Goal: Information Seeking & Learning: Learn about a topic

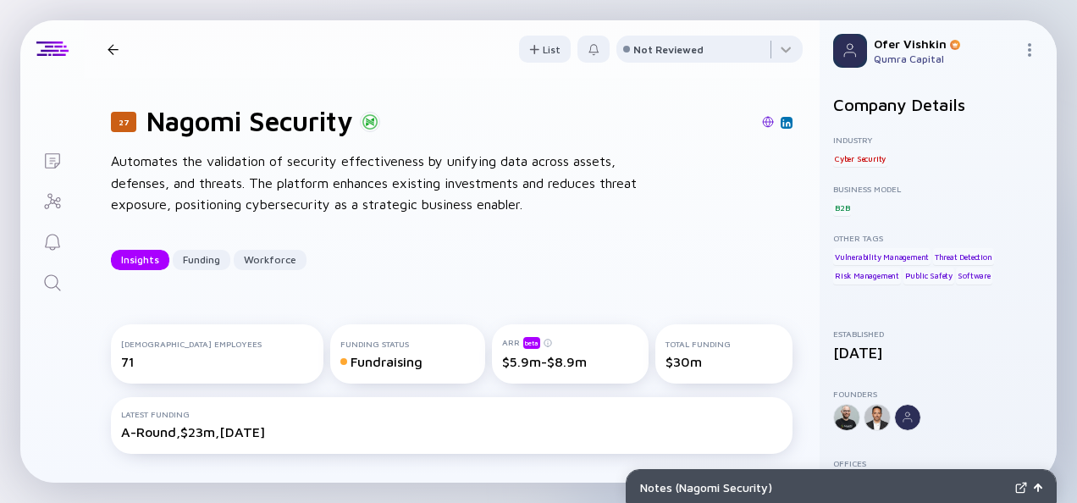
click at [51, 286] on icon "Search" at bounding box center [52, 283] width 20 height 20
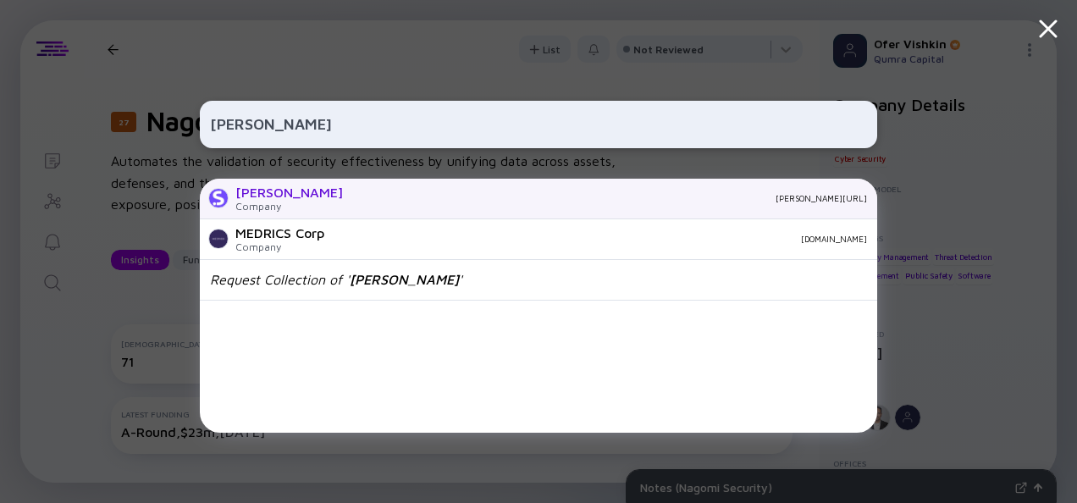
type input "[PERSON_NAME]"
click at [356, 201] on div "[PERSON_NAME][URL]" at bounding box center [611, 198] width 510 height 10
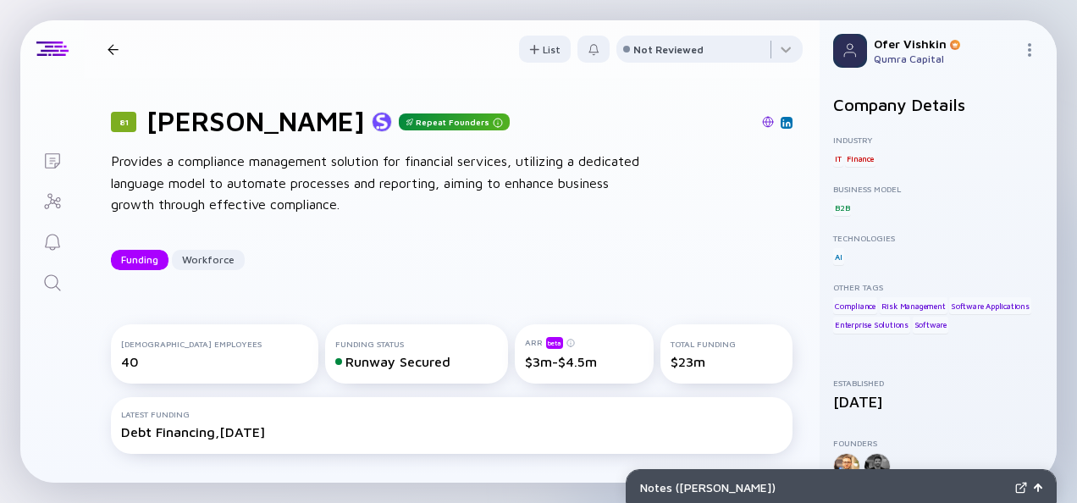
click at [790, 214] on div "81 [PERSON_NAME] Repeat Founders Provides a compliance management solution for …" at bounding box center [452, 187] width 736 height 219
click at [53, 290] on icon "Search" at bounding box center [52, 283] width 20 height 20
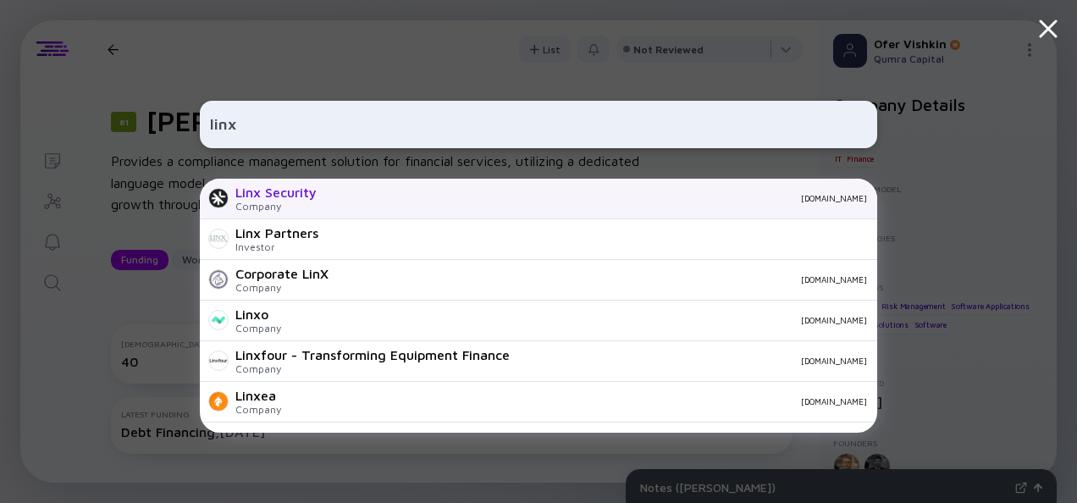
type input "linx"
click at [367, 196] on div "[DOMAIN_NAME]" at bounding box center [598, 198] width 537 height 10
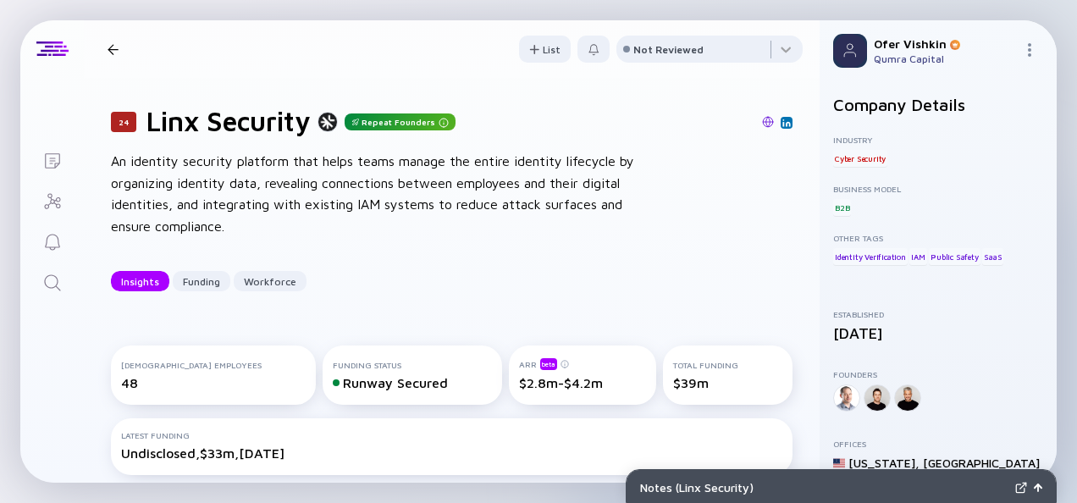
click at [792, 226] on div "24 Linx Security Repeat Founders An identity security platform that helps teams…" at bounding box center [452, 198] width 736 height 240
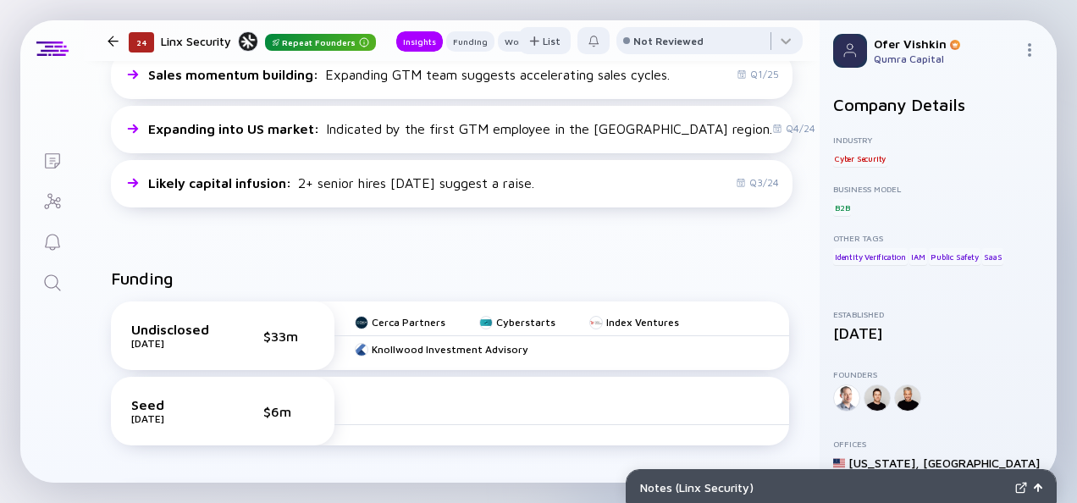
scroll to position [505, 0]
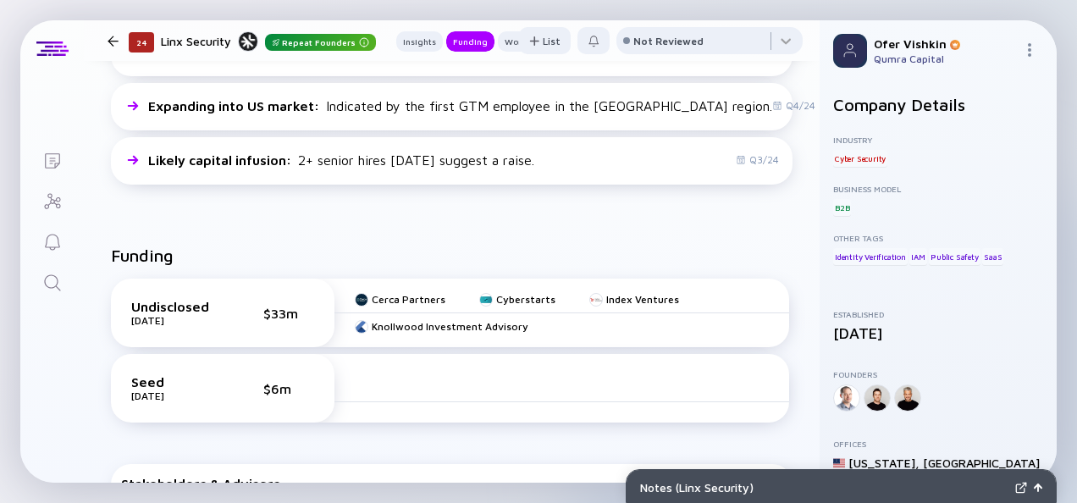
click at [49, 290] on icon "Search" at bounding box center [52, 283] width 20 height 20
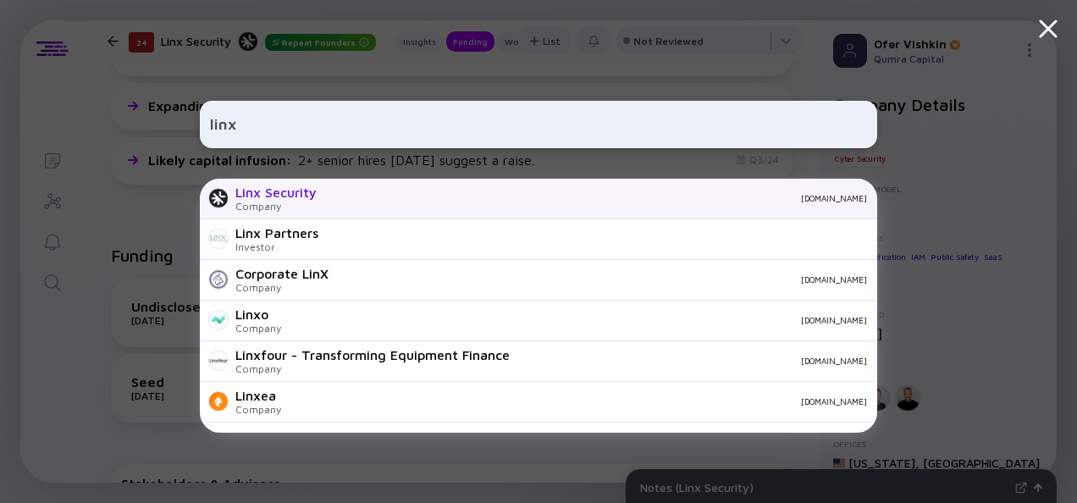
type input "linx"
click at [327, 205] on div "Linx Security Company [DOMAIN_NAME]" at bounding box center [538, 199] width 677 height 41
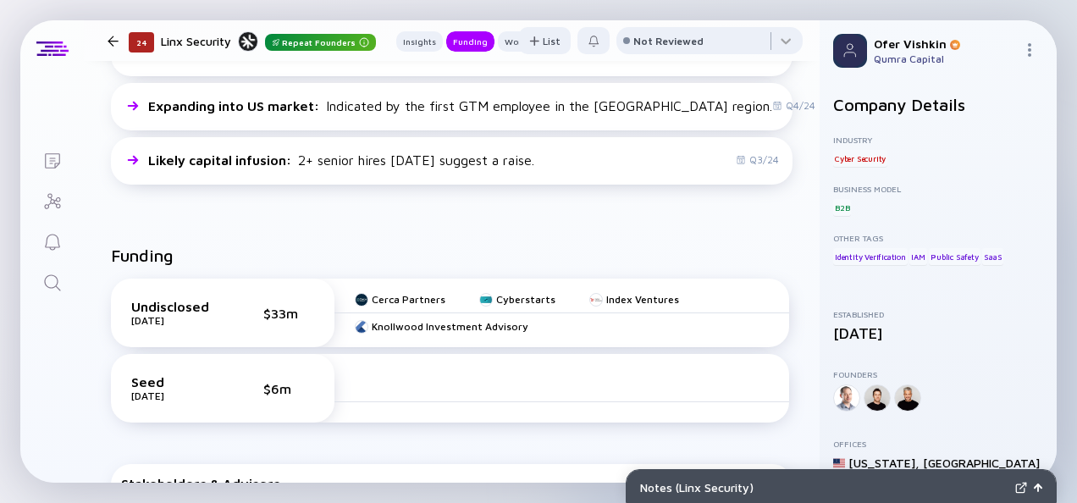
click at [788, 231] on div "Funding Undisclosed [DATE] $33m Cerca Partners Cyberstarts Index Ventures Knoll…" at bounding box center [452, 431] width 736 height 427
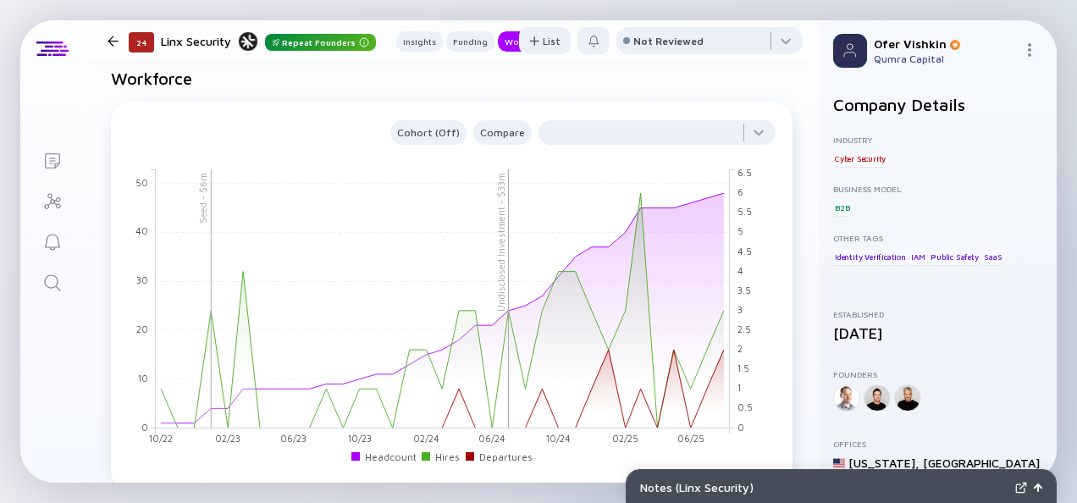
scroll to position [1448, 0]
